Goal: Transaction & Acquisition: Obtain resource

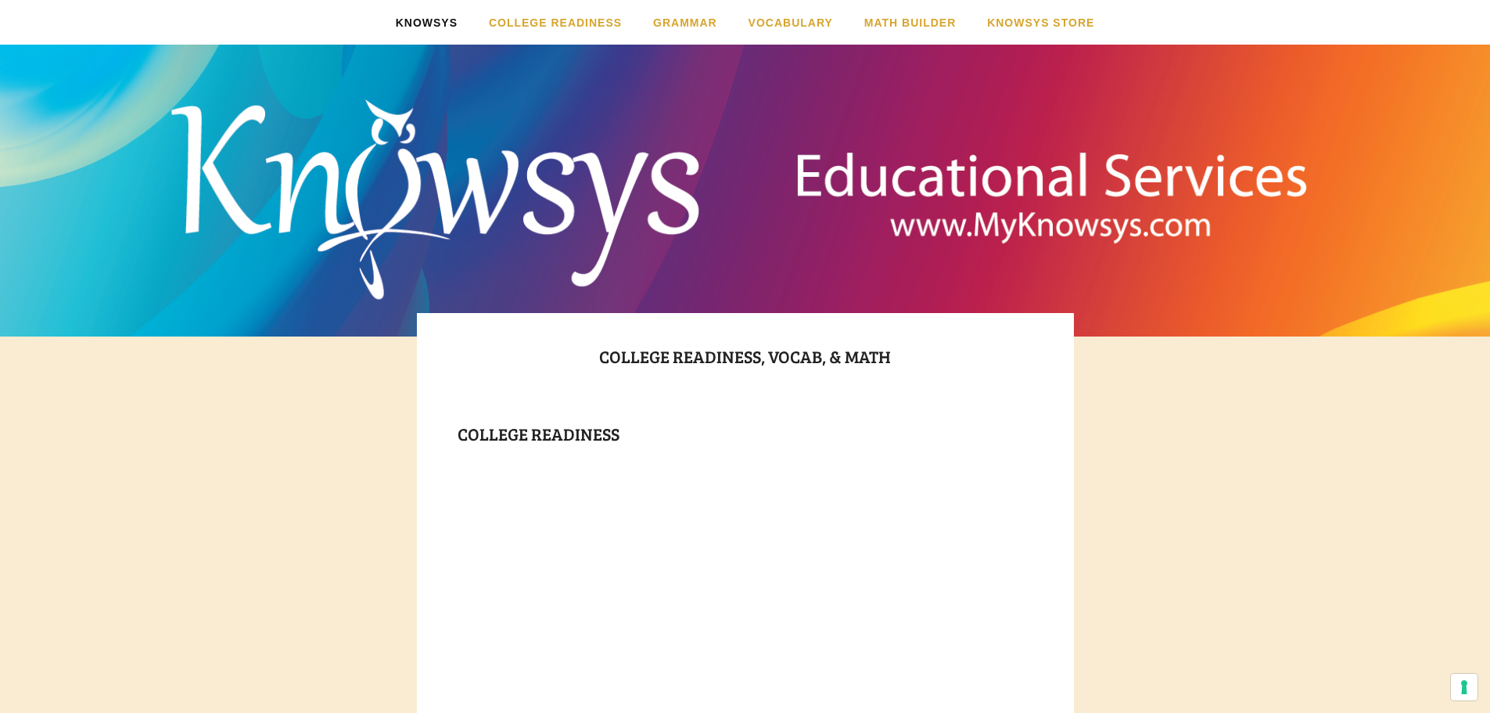
drag, startPoint x: 0, startPoint y: 0, endPoint x: 439, endPoint y: 92, distance: 448.3
click at [439, 92] on link "Contact Us" at bounding box center [430, 90] width 221 height 21
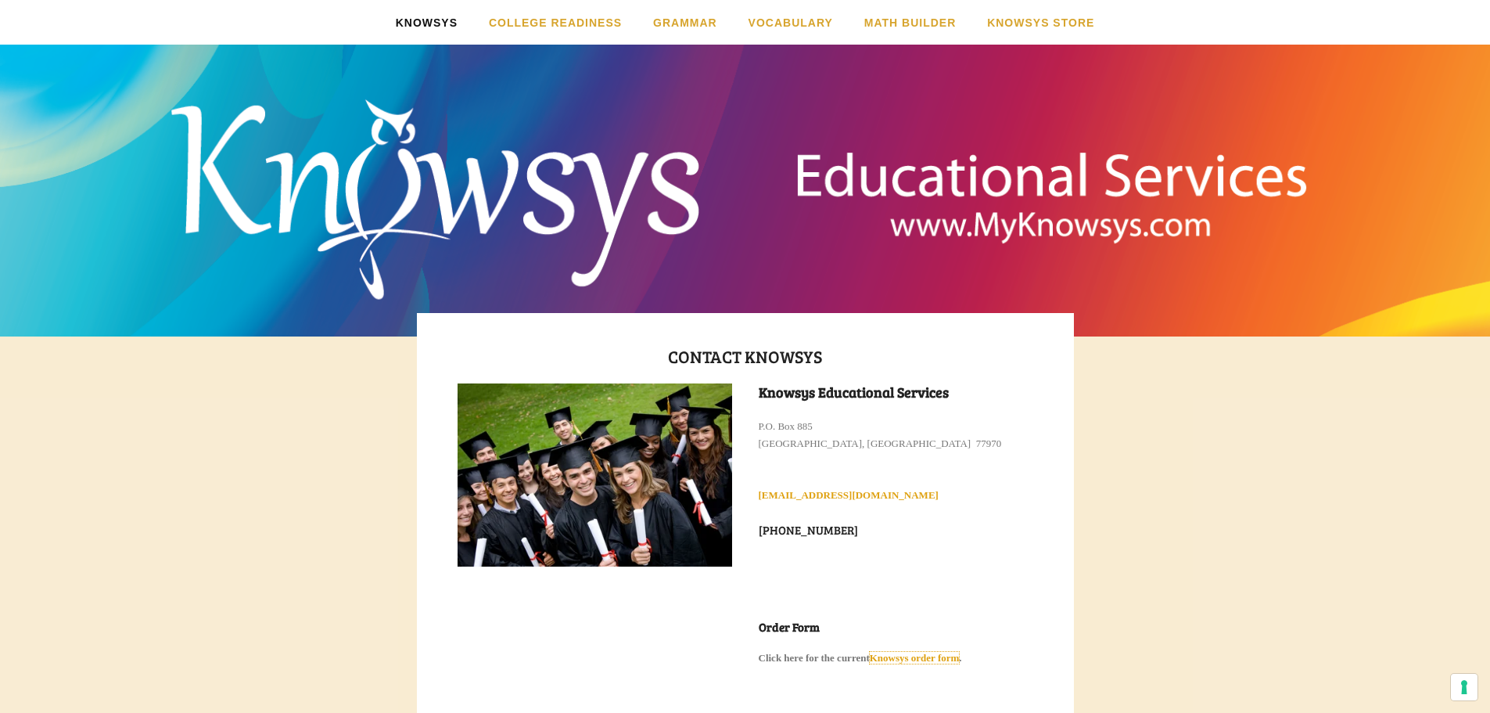
click at [934, 656] on strong "Knowsys order form" at bounding box center [915, 658] width 90 height 12
click at [436, 122] on link "Order Form & Flyers" at bounding box center [430, 111] width 221 height 21
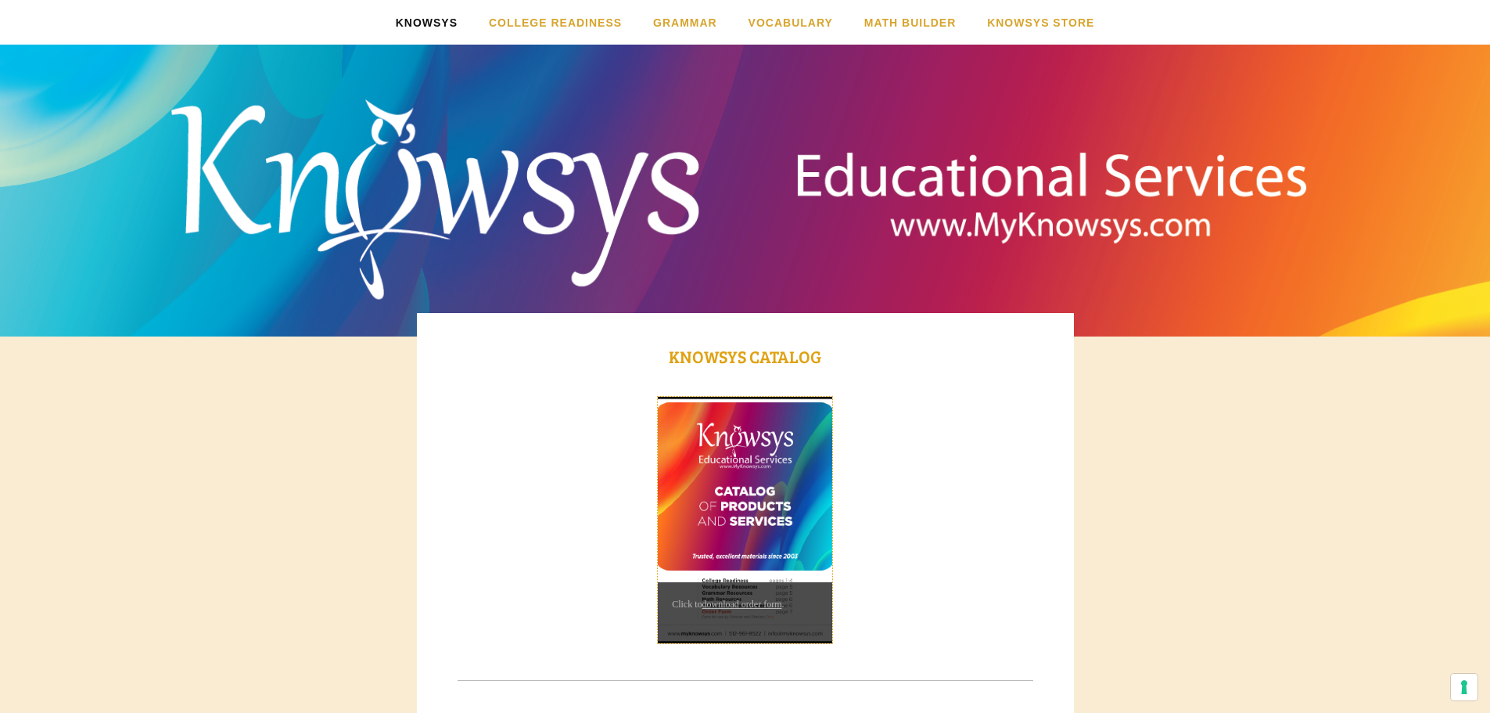
click at [757, 450] on img at bounding box center [745, 520] width 174 height 246
click at [751, 598] on link "download order form" at bounding box center [743, 603] width 80 height 11
